Goal: Task Accomplishment & Management: Manage account settings

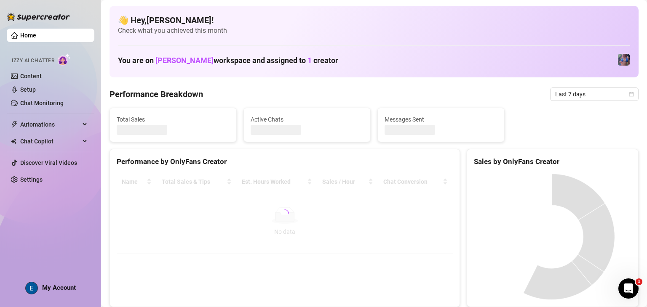
click at [147, 221] on div at bounding box center [285, 214] width 336 height 80
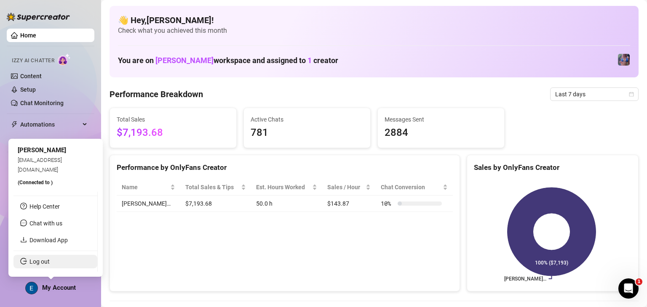
click at [50, 262] on link "Log out" at bounding box center [39, 262] width 20 height 7
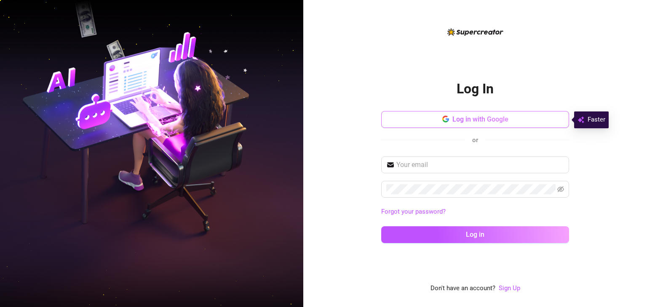
click at [513, 116] on button "Log in with Google" at bounding box center [475, 119] width 188 height 17
